Goal: Navigation & Orientation: Find specific page/section

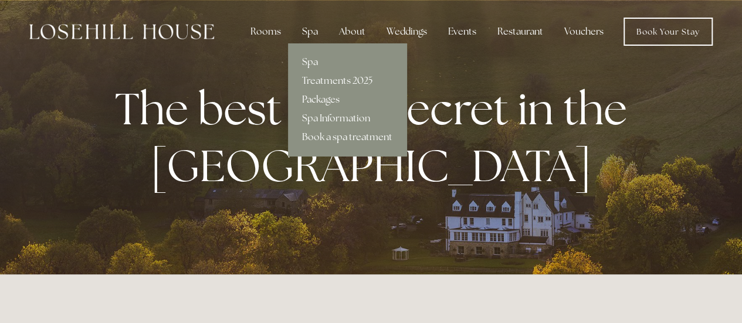
click at [319, 100] on link "Packages" at bounding box center [347, 99] width 118 height 19
click at [340, 99] on link "Packages" at bounding box center [347, 99] width 118 height 19
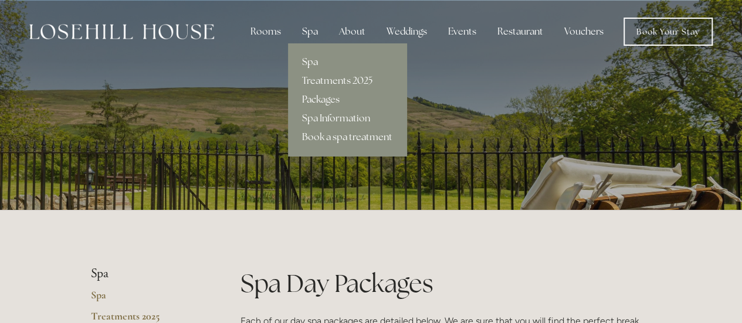
click at [312, 61] on link "Spa" at bounding box center [347, 62] width 118 height 19
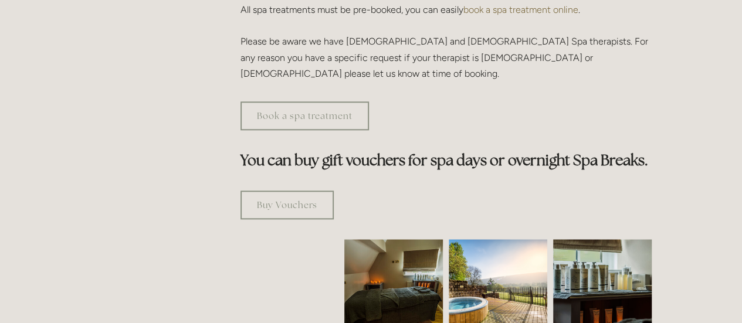
scroll to position [662, 0]
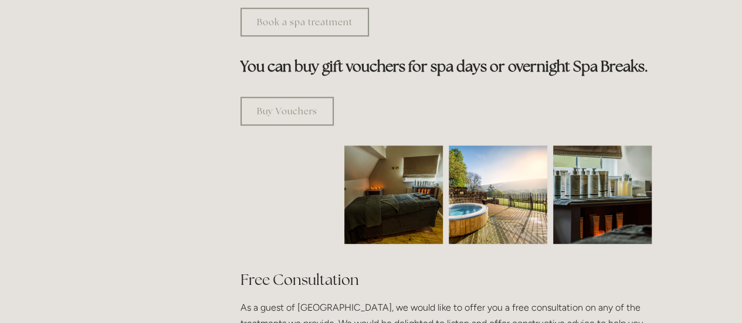
click at [390, 145] on img at bounding box center [394, 194] width 148 height 99
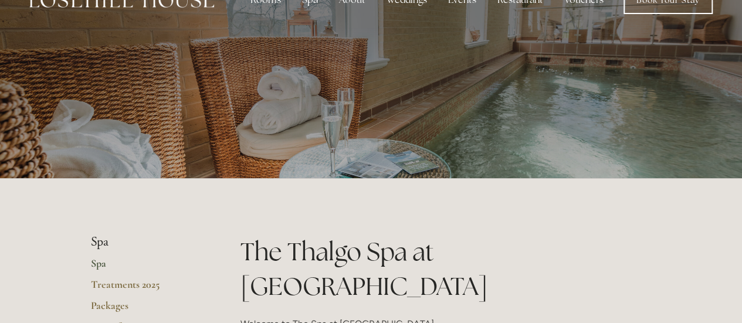
scroll to position [0, 0]
